Goal: Task Accomplishment & Management: Complete application form

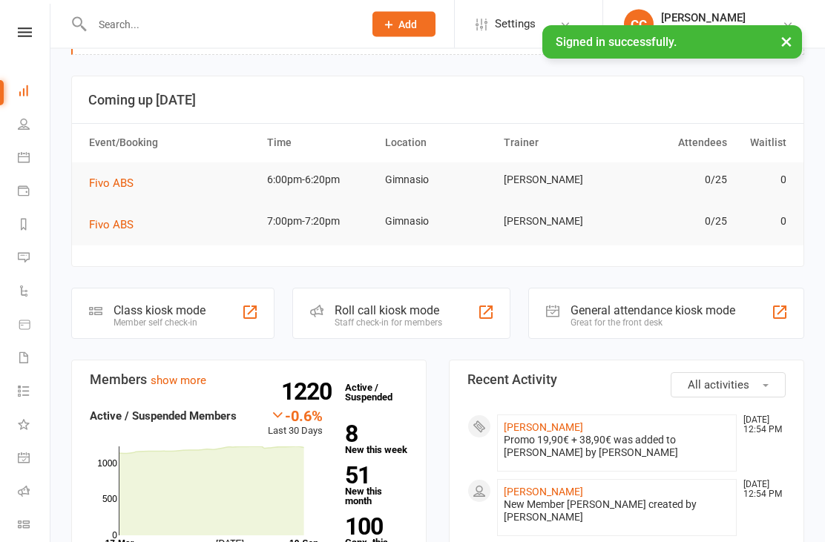
click at [568, 422] on link "[PERSON_NAME]" at bounding box center [543, 428] width 79 height 12
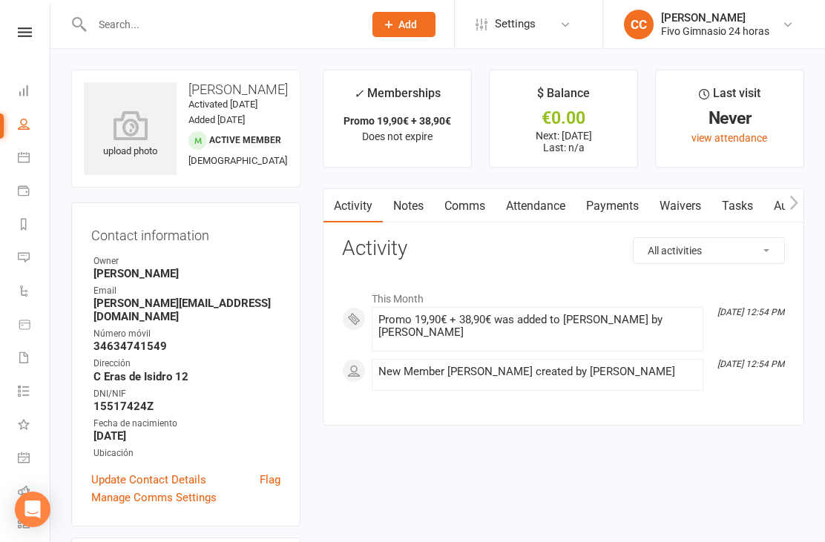
click at [136, 140] on icon at bounding box center [130, 126] width 93 height 30
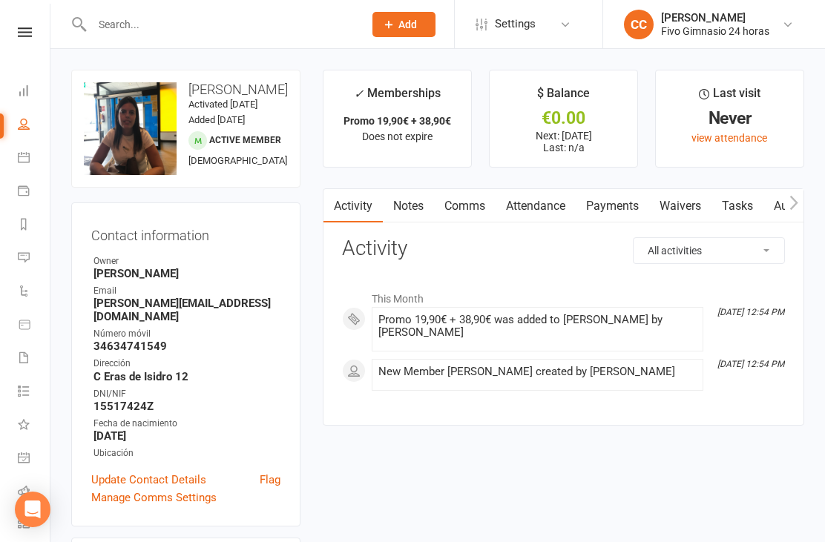
click at [702, 216] on link "Waivers" at bounding box center [680, 206] width 62 height 34
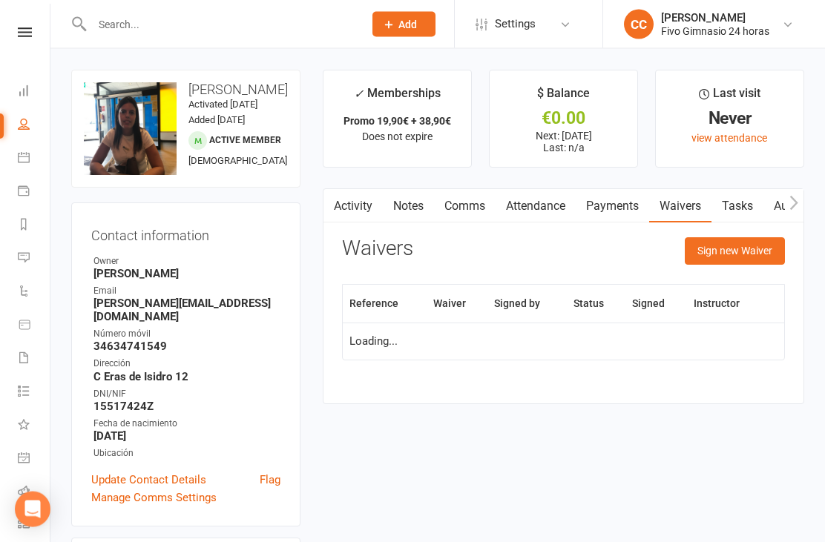
scroll to position [47, 0]
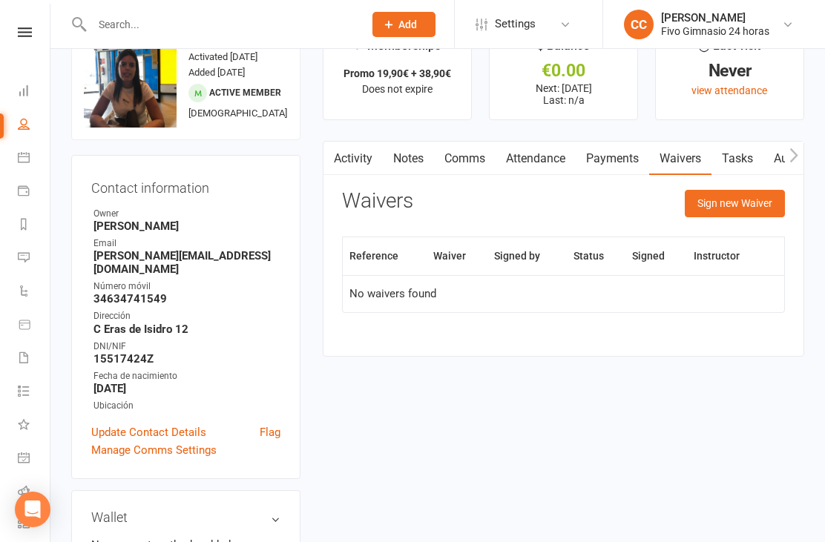
click at [712, 186] on div "Activity Notes Comms Attendance Payments Waivers Tasks Automations Access Contr…" at bounding box center [564, 249] width 482 height 216
click at [733, 191] on button "Sign new Waiver" at bounding box center [735, 203] width 100 height 27
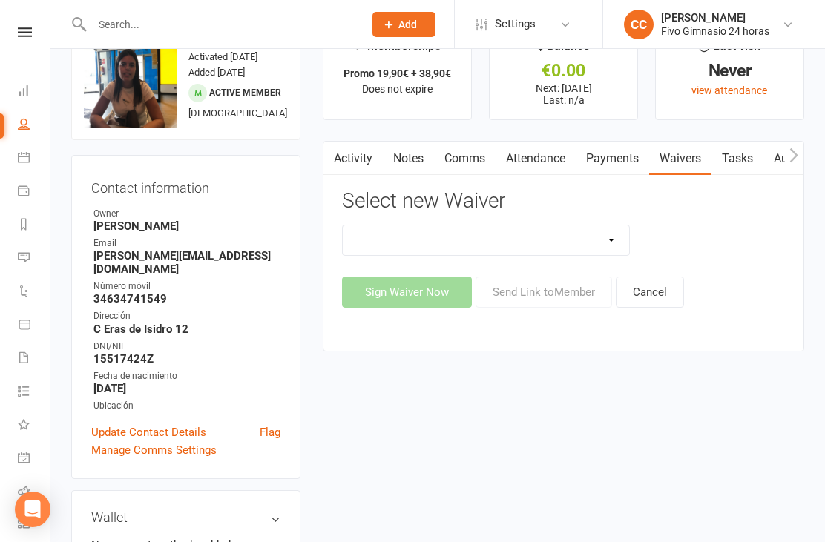
click at [518, 240] on select "Actualización De Datos De Pago Alta Online Certificación Finalización Contrato …" at bounding box center [486, 241] width 286 height 30
select select "1939"
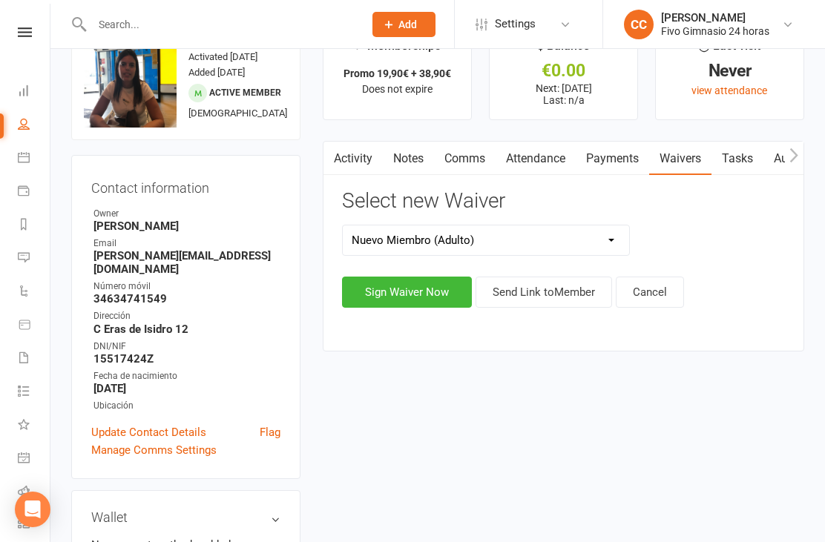
click at [398, 283] on button "Sign Waiver Now" at bounding box center [407, 292] width 130 height 31
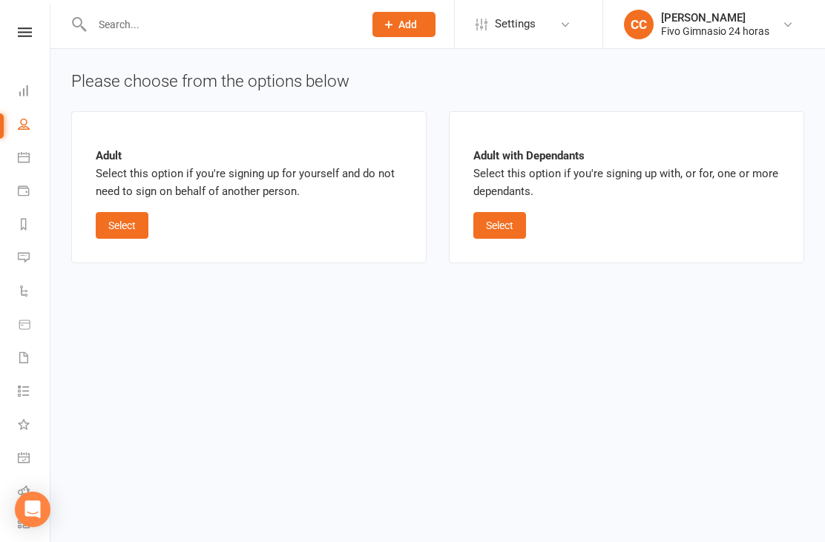
click at [128, 226] on button "Select" at bounding box center [122, 225] width 53 height 27
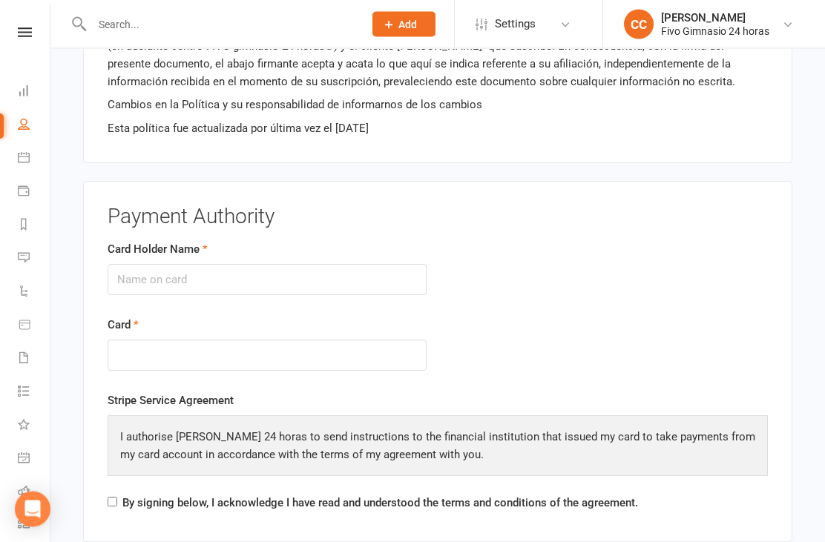
scroll to position [1565, 0]
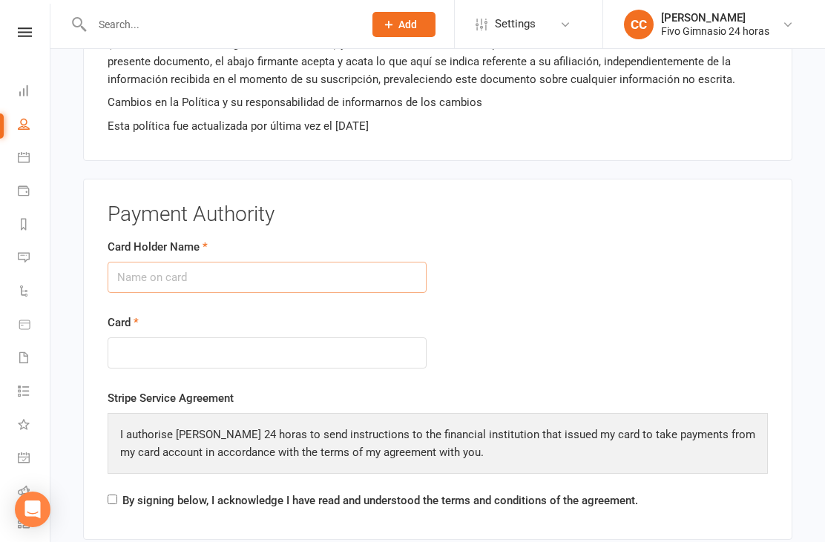
click at [209, 272] on input "Card Holder Name" at bounding box center [267, 277] width 319 height 31
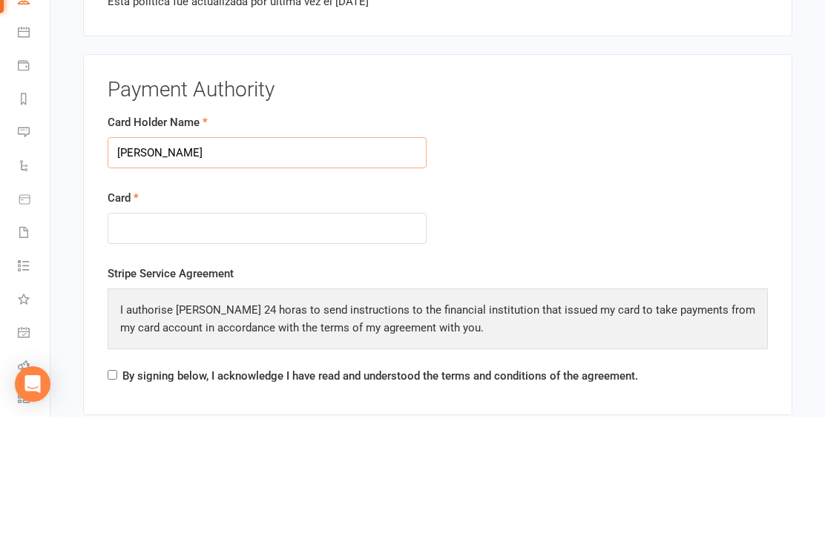
type input "[PERSON_NAME]"
click at [229, 338] on div at bounding box center [267, 354] width 319 height 32
click at [728, 239] on form "Card Holder Name [PERSON_NAME] puertas Card" at bounding box center [437, 315] width 683 height 152
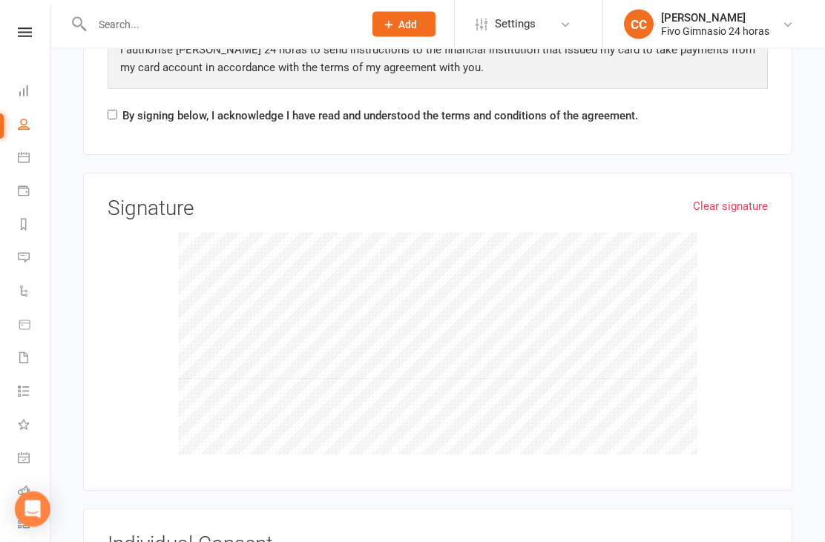
scroll to position [1950, 0]
click at [114, 111] on input "By signing below, I acknowledge I have read and understood the terms and condit…" at bounding box center [113, 116] width 10 height 10
checkbox input "true"
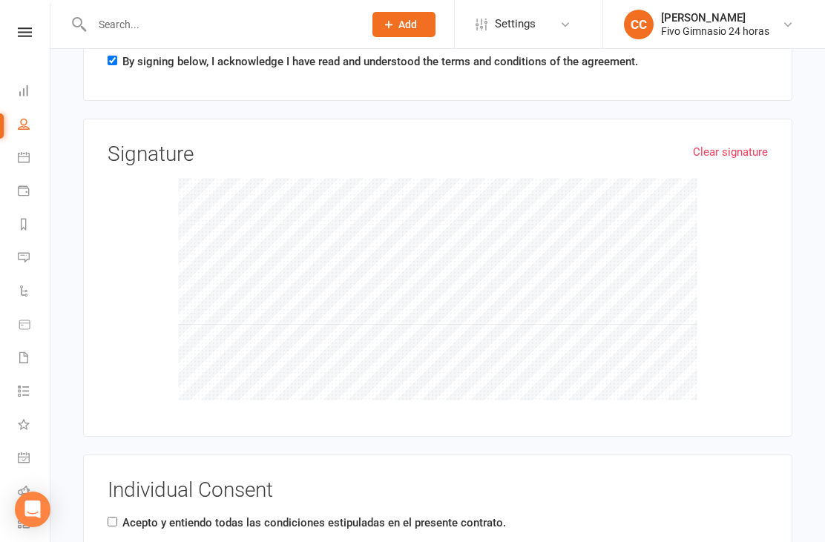
scroll to position [2054, 0]
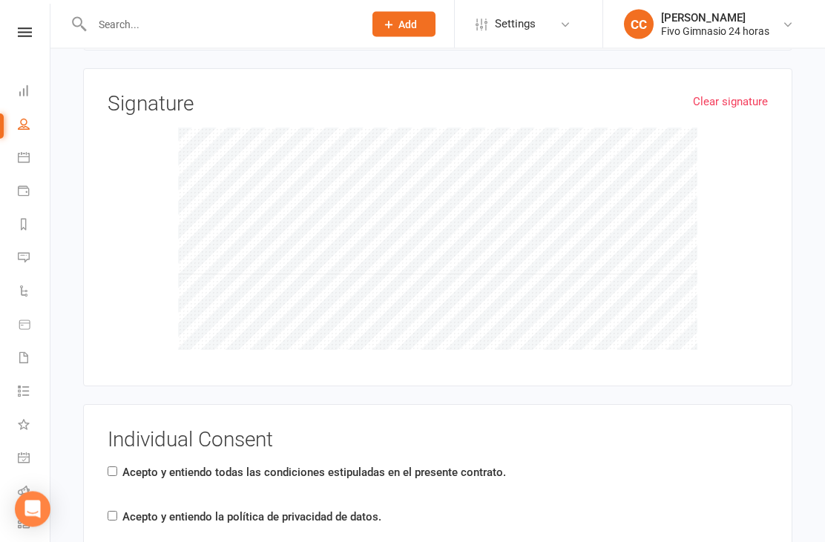
click at [122, 465] on label "Acepto y entiendo todas las condiciones estipuladas en el presente contrato." at bounding box center [314, 474] width 384 height 18
click at [117, 468] on input "Acepto y entiendo todas las condiciones estipuladas en el presente contrato." at bounding box center [113, 473] width 10 height 10
checkbox input "true"
click at [111, 512] on input "Acepto y entiendo la política de privacidad de datos." at bounding box center [113, 517] width 10 height 10
checkbox input "true"
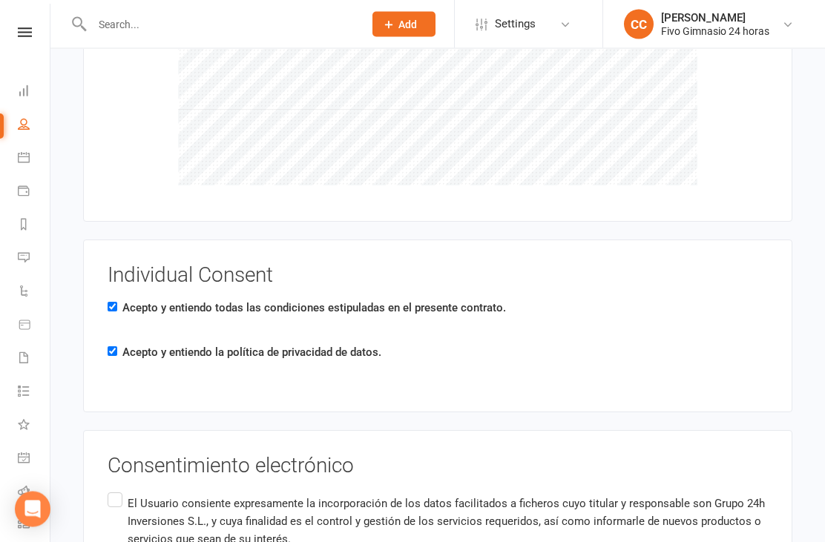
click at [117, 491] on input "El Usuario consiente expresamente la incorporación de los datos facilitados a f…" at bounding box center [113, 491] width 10 height 0
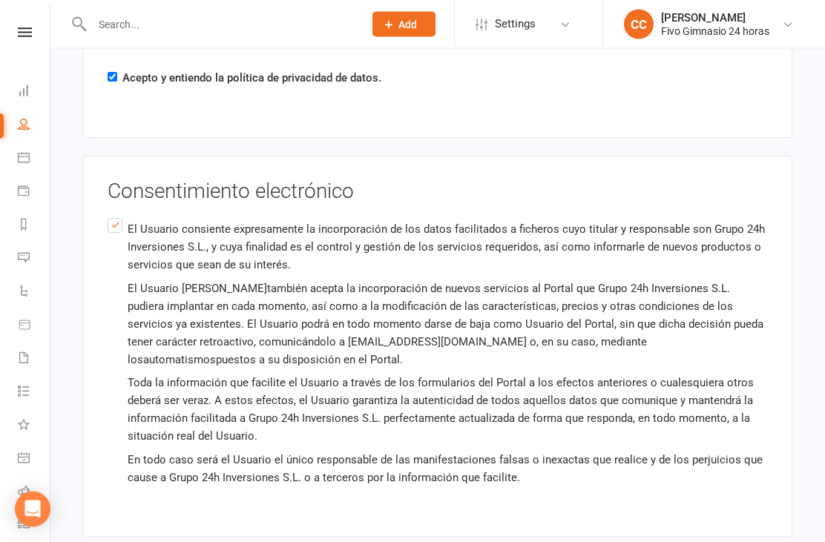
scroll to position [2539, 0]
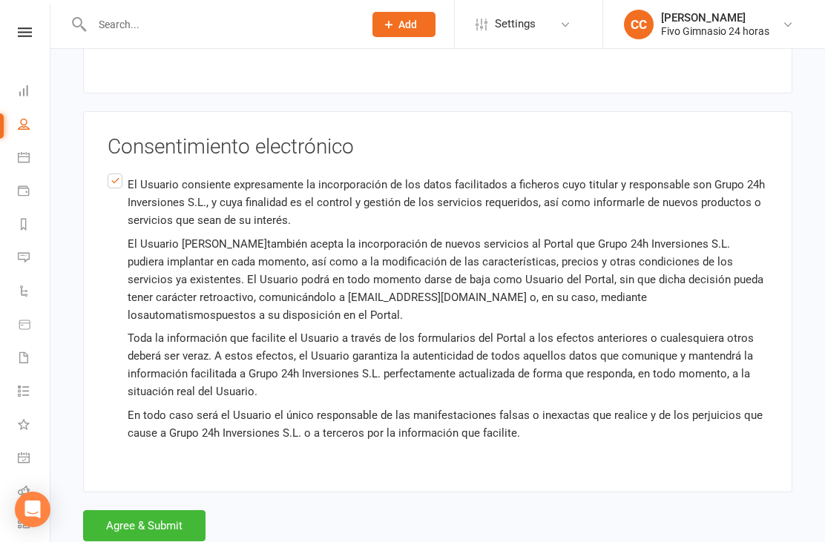
click at [153, 526] on button "Agree & Submit" at bounding box center [144, 526] width 122 height 31
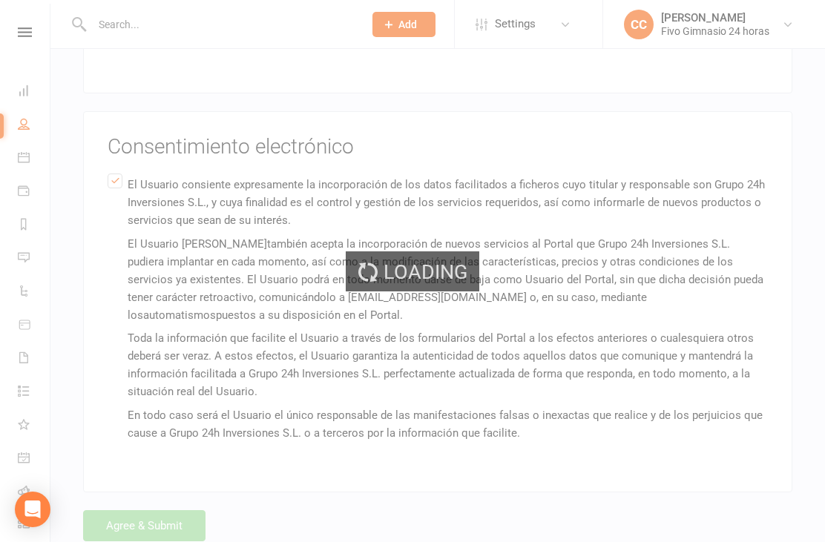
click at [177, 526] on div "Loading" at bounding box center [412, 271] width 825 height 542
